Goal: Book appointment/travel/reservation

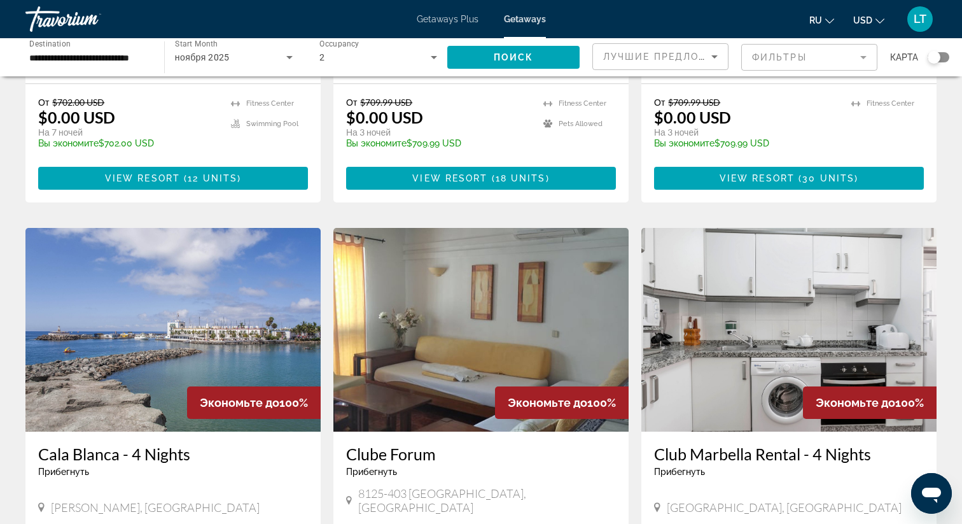
scroll to position [1223, 0]
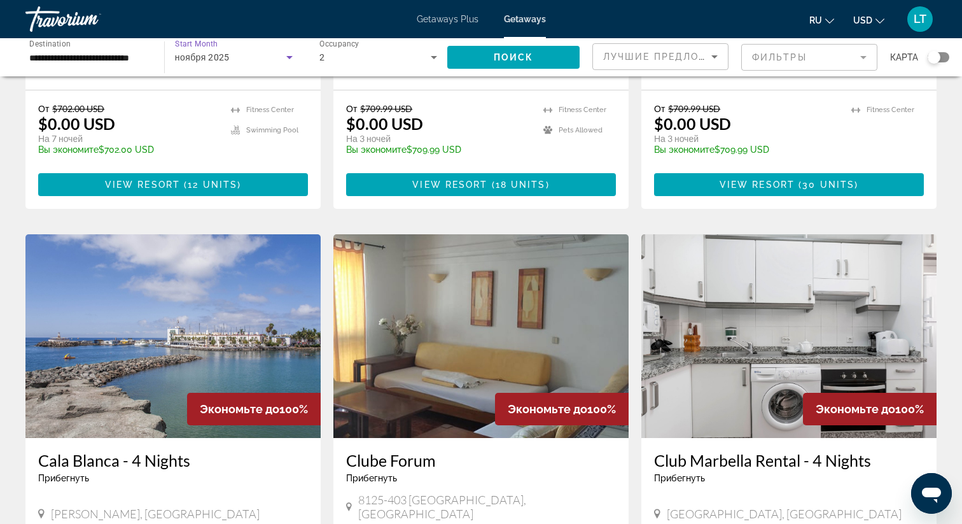
click at [241, 61] on div "ноября 2025" at bounding box center [230, 57] width 111 height 15
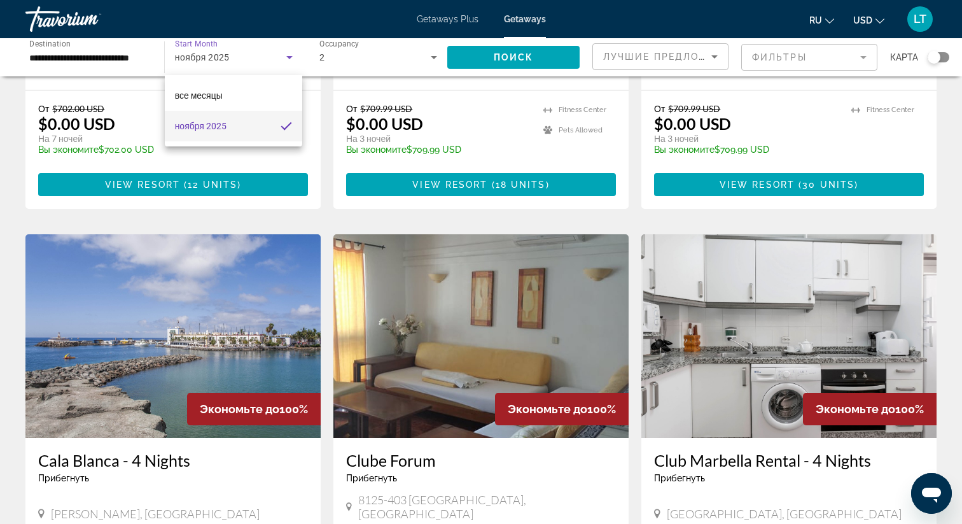
click at [97, 60] on div at bounding box center [481, 262] width 962 height 524
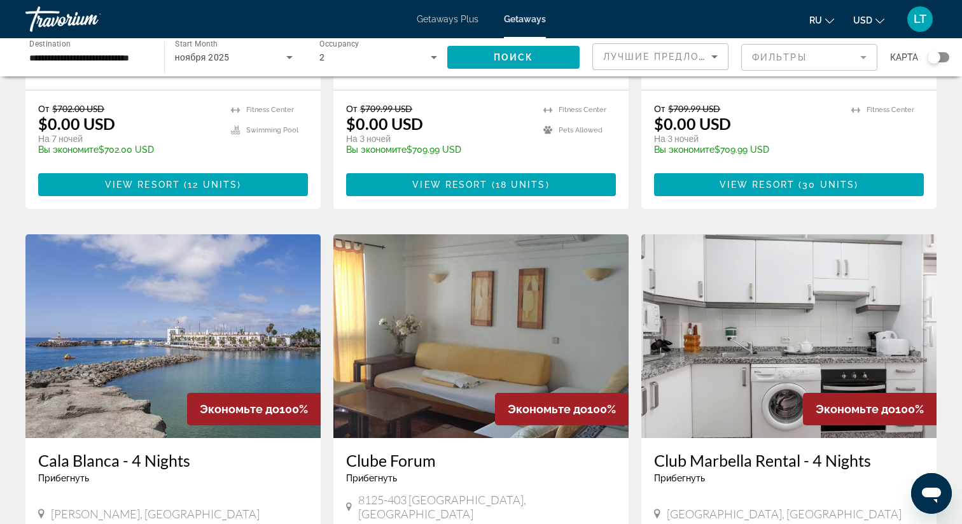
click at [149, 57] on div "**********" at bounding box center [88, 57] width 139 height 36
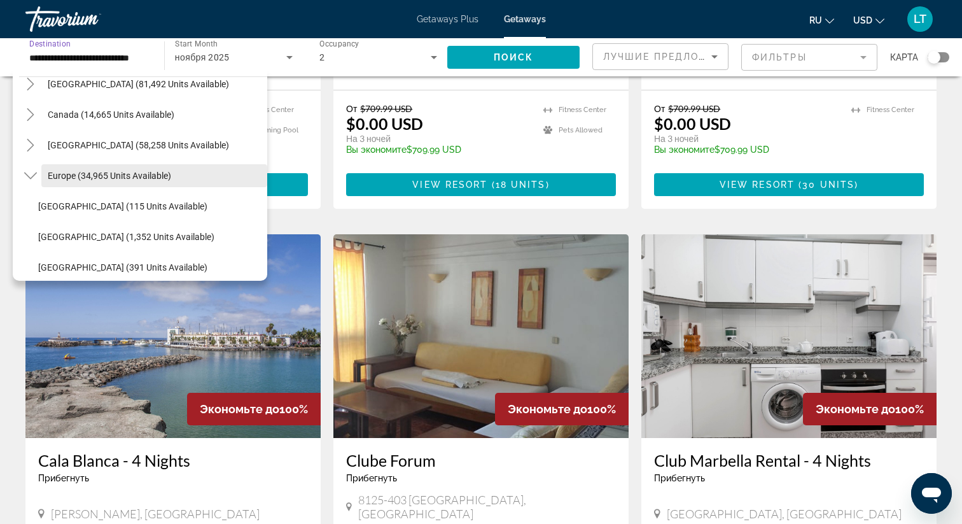
scroll to position [0, 12]
click at [83, 167] on span "Search widget" at bounding box center [154, 175] width 226 height 31
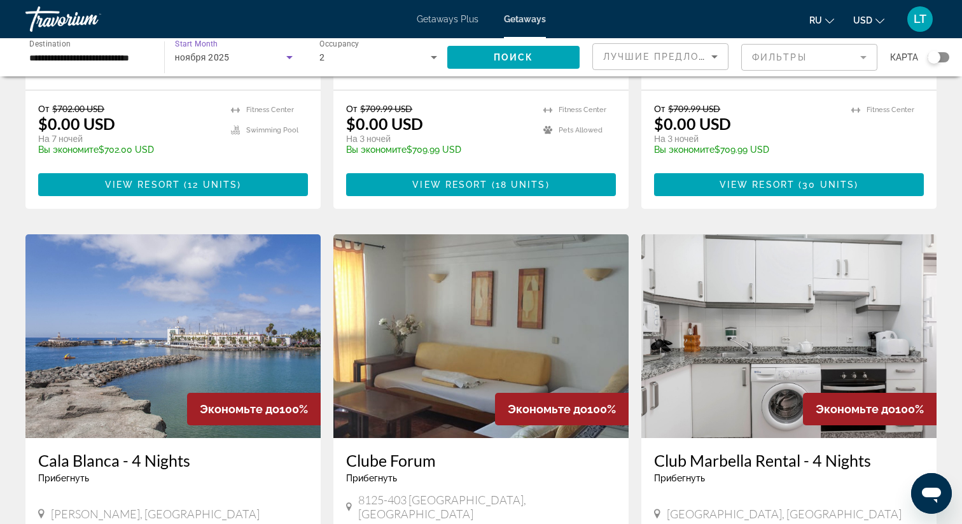
scroll to position [0, 0]
click at [237, 59] on div "ноября 2025" at bounding box center [230, 57] width 111 height 15
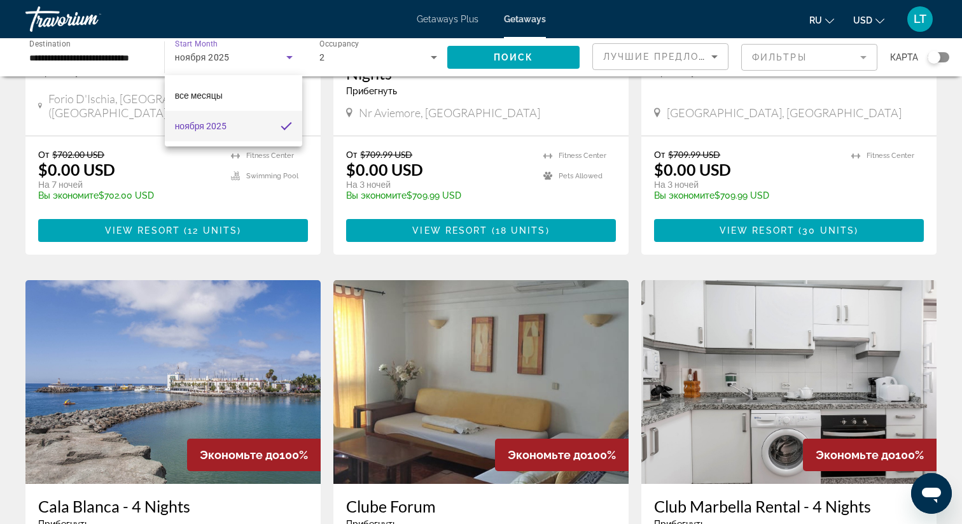
scroll to position [1174, 0]
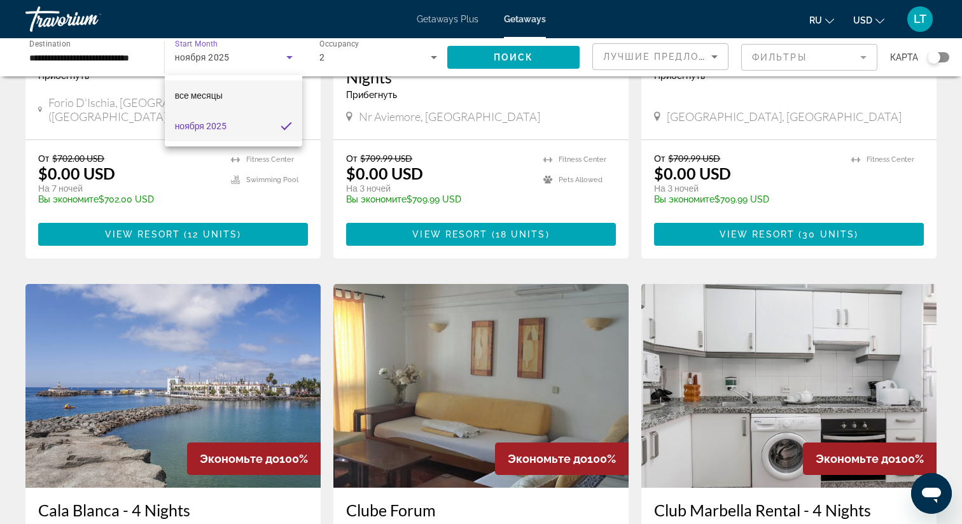
click at [234, 101] on mat-option "все месяцы" at bounding box center [234, 95] width 138 height 31
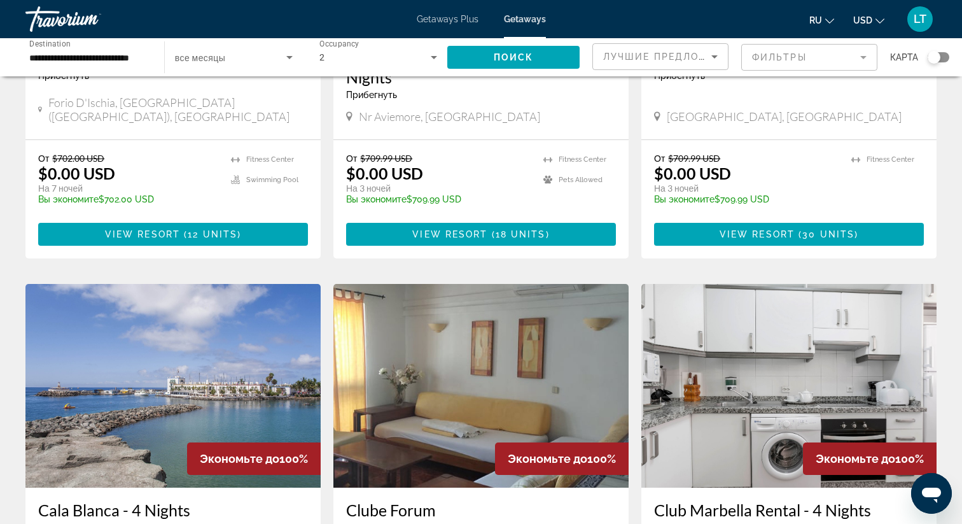
click at [265, 67] on div "Search widget" at bounding box center [234, 57] width 118 height 36
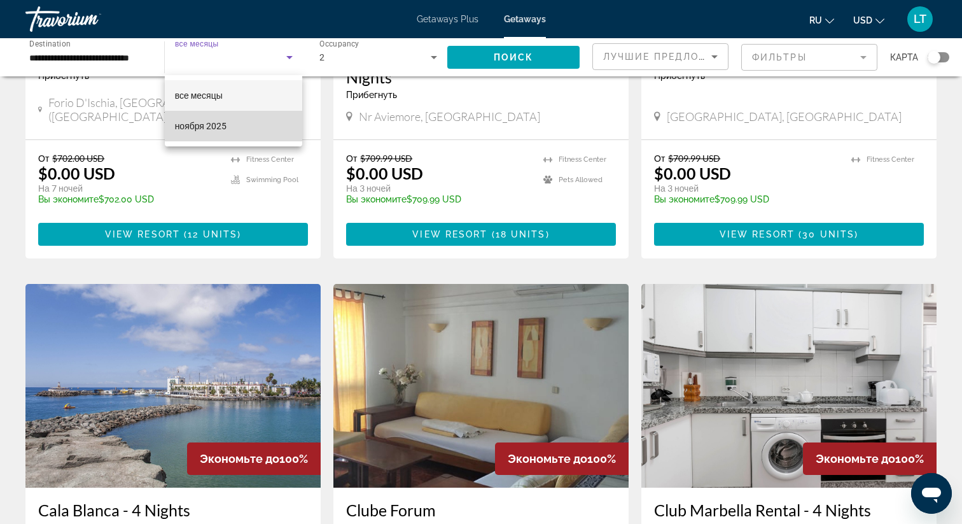
click at [229, 136] on mat-option "ноября 2025" at bounding box center [234, 126] width 138 height 31
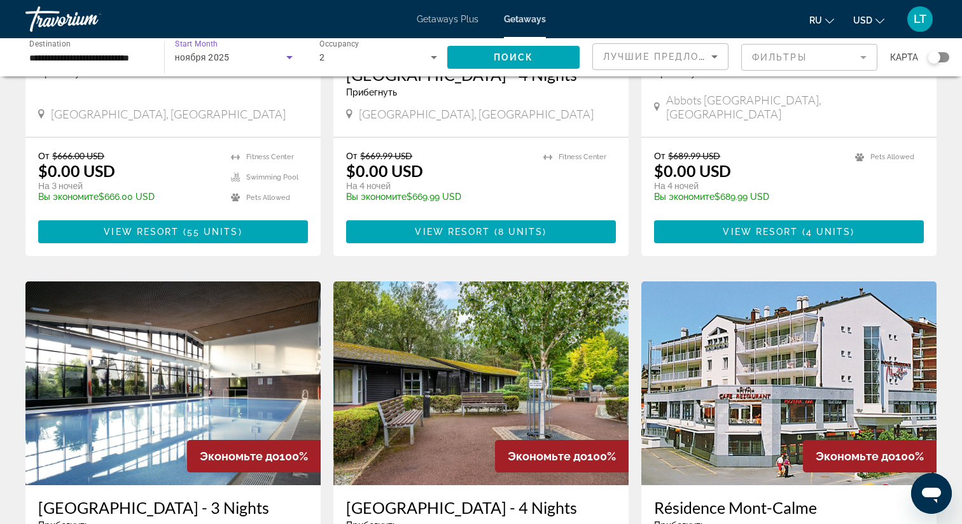
scroll to position [0, 0]
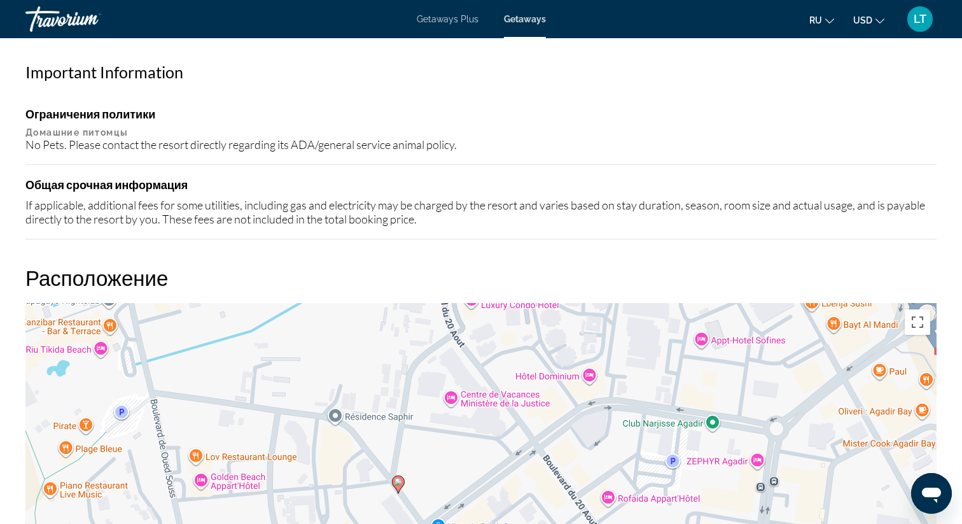
scroll to position [1025, 0]
